Goal: Download file/media

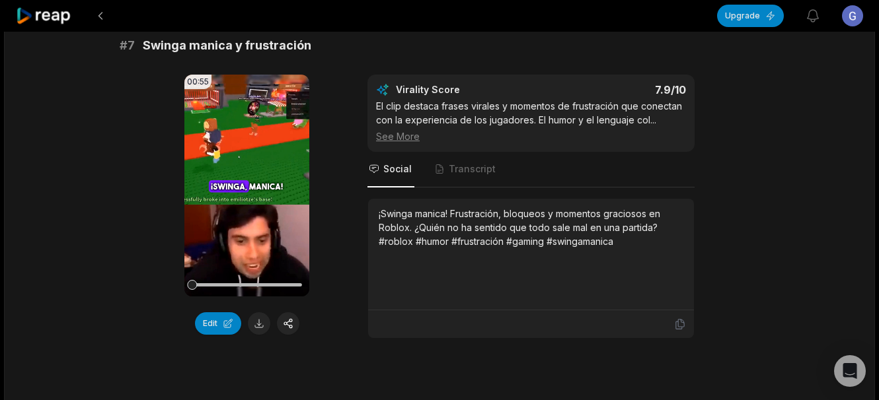
scroll to position [2444, 0]
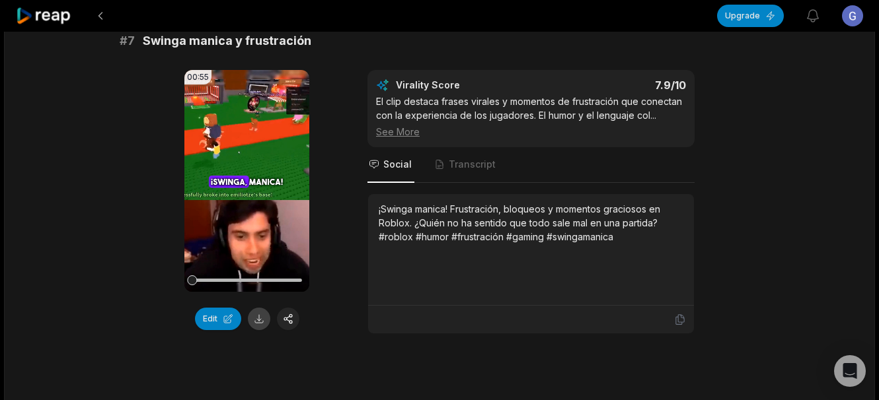
click at [259, 308] on button at bounding box center [259, 319] width 22 height 22
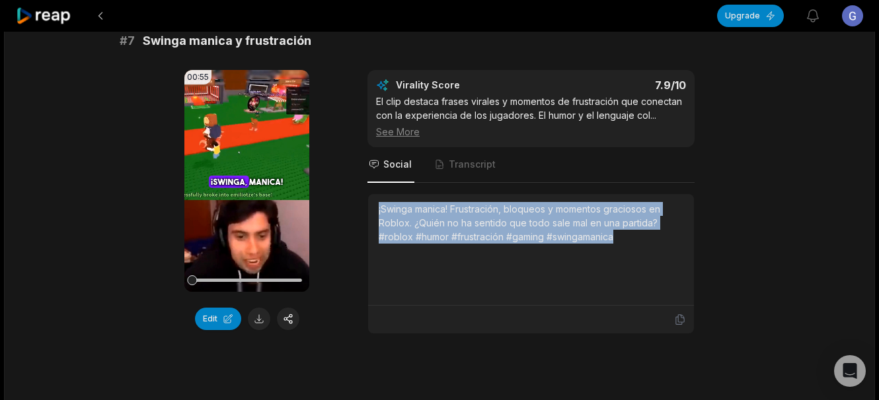
drag, startPoint x: 379, startPoint y: 183, endPoint x: 658, endPoint y: 219, distance: 281.7
click at [658, 219] on div "¡Swinga manica! Frustración, bloqueos y momentos graciosos en Roblox. ¿Quién no…" at bounding box center [531, 249] width 305 height 95
copy div "¡Swinga manica! Frustración, bloqueos y momentos graciosos en Roblox. ¿Quién no…"
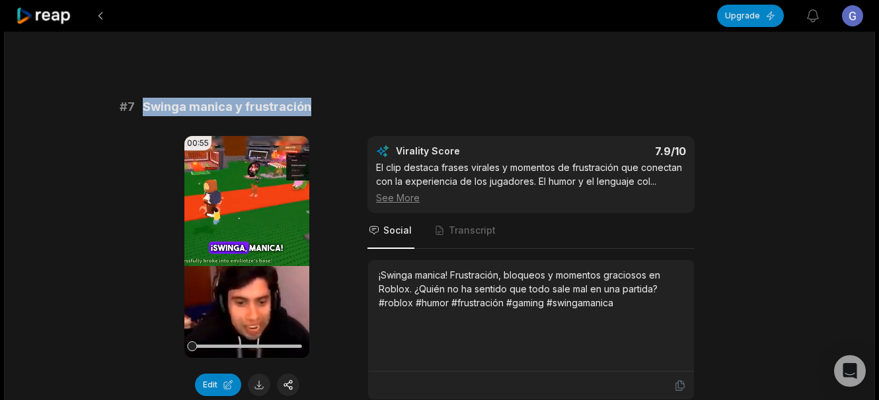
drag, startPoint x: 314, startPoint y: 78, endPoint x: 141, endPoint y: 77, distance: 172.4
click at [141, 98] on div "# 7 Swinga manica y frustración" at bounding box center [440, 107] width 640 height 18
copy span "Swinga manica y frustración"
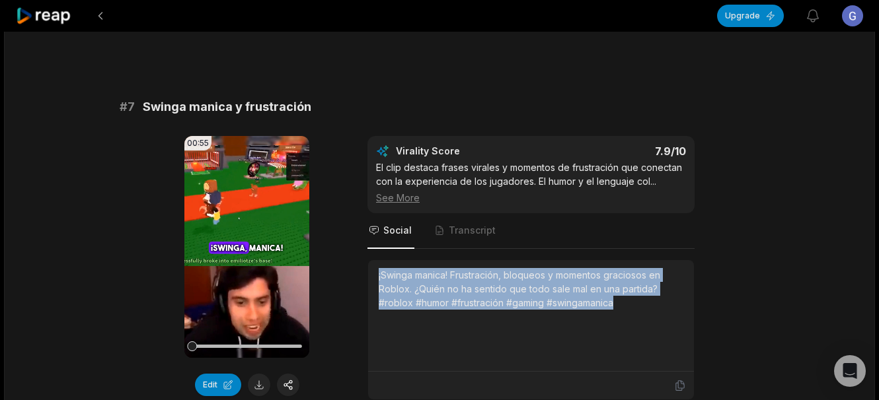
drag, startPoint x: 371, startPoint y: 248, endPoint x: 639, endPoint y: 295, distance: 271.8
click at [639, 295] on div "¡Swinga manica! Frustración, bloqueos y momentos graciosos en Roblox. ¿Quién no…" at bounding box center [531, 316] width 326 height 112
copy div "¡Swinga manica! Frustración, bloqueos y momentos graciosos en Roblox. ¿Quién no…"
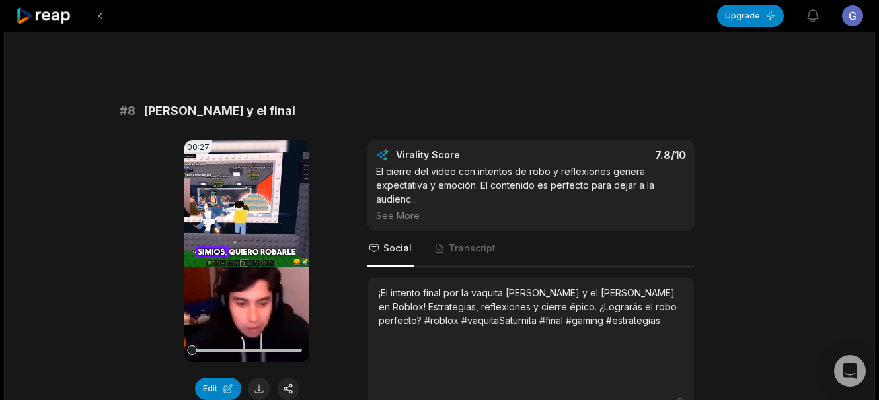
scroll to position [2775, 0]
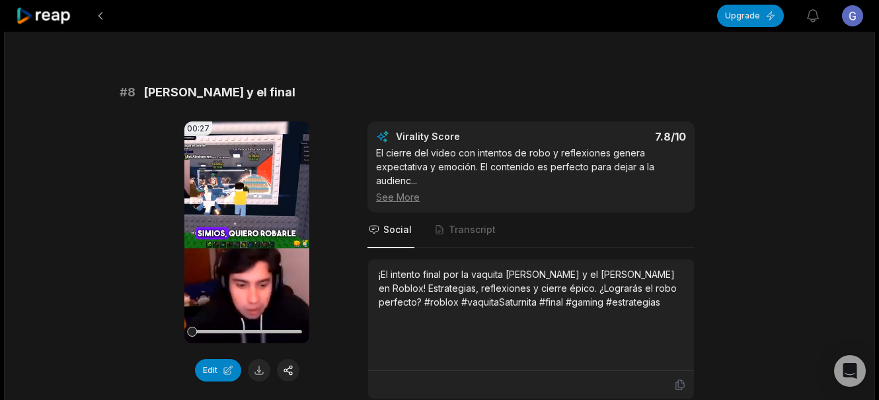
click at [254, 359] on button at bounding box center [259, 370] width 22 height 22
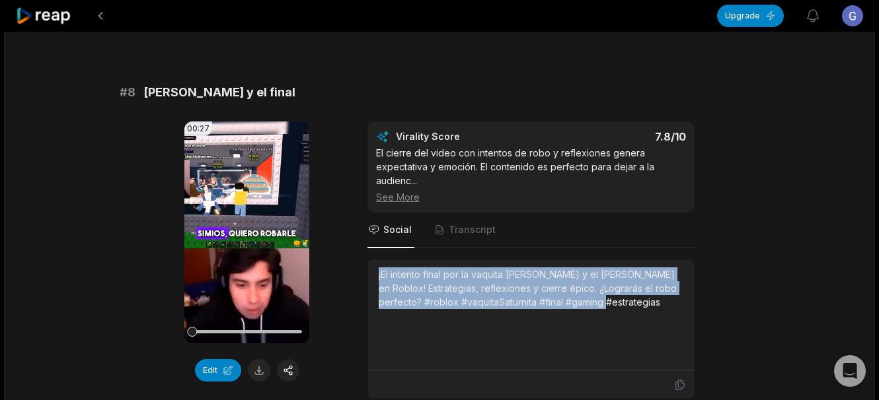
drag, startPoint x: 377, startPoint y: 248, endPoint x: 693, endPoint y: 277, distance: 317.8
click at [693, 277] on div "¡El intento final por la vaquita [PERSON_NAME] y el [PERSON_NAME] en Roblox! Es…" at bounding box center [531, 316] width 326 height 112
copy div "¡El intento final por la vaquita [PERSON_NAME] y el [PERSON_NAME] en Roblox! Es…"
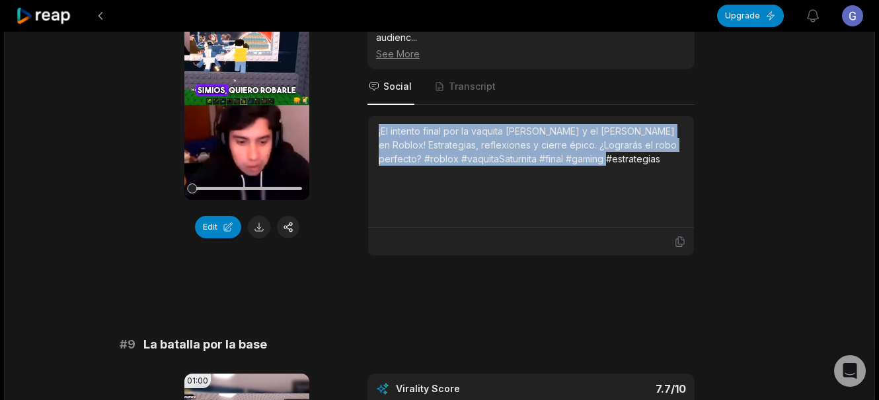
scroll to position [2907, 0]
